Goal: Complete application form

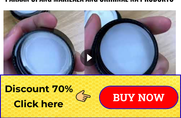
scroll to position [893, 0]
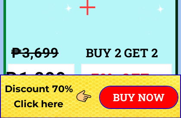
scroll to position [6519, 0]
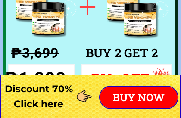
click at [113, 37] on div at bounding box center [137, 20] width 49 height 55
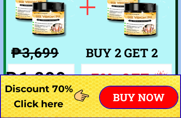
click at [144, 46] on div at bounding box center [137, 20] width 49 height 55
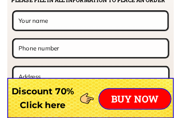
scroll to position [6843, 0]
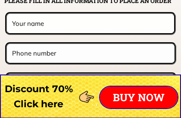
click at [65, 25] on input "text" at bounding box center [90, 23] width 161 height 19
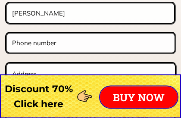
scroll to position [6849, 0]
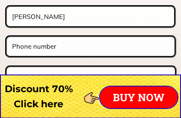
click at [49, 21] on input "Evelyn" at bounding box center [90, 16] width 161 height 19
type input "Evelyn Penaranda"
click at [26, 46] on input "tel" at bounding box center [91, 46] width 162 height 19
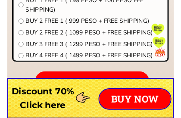
scroll to position [6973, 0]
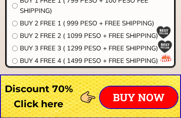
click at [16, 36] on input "radio" at bounding box center [15, 36] width 6 height 6
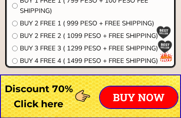
radio input "true"
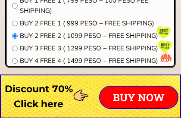
click at [13, 22] on input "radio" at bounding box center [15, 24] width 6 height 6
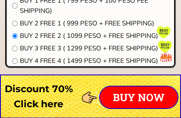
radio input "true"
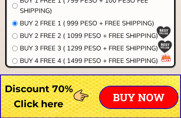
click at [14, 35] on input "radio" at bounding box center [15, 36] width 6 height 6
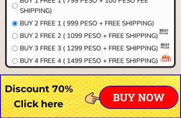
radio input "true"
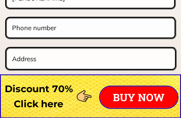
scroll to position [6868, 0]
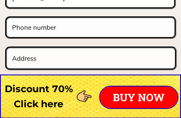
click at [17, 29] on input "tel" at bounding box center [91, 27] width 162 height 19
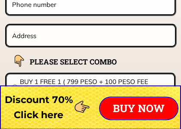
scroll to position [6891, 0]
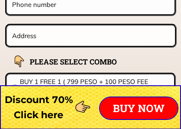
click at [41, 34] on input "text" at bounding box center [91, 35] width 162 height 20
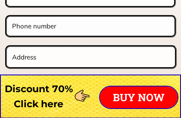
scroll to position [6869, 0]
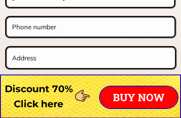
click at [63, 29] on input "tel" at bounding box center [91, 27] width 162 height 19
type input "09758498"
